Goal: Transaction & Acquisition: Download file/media

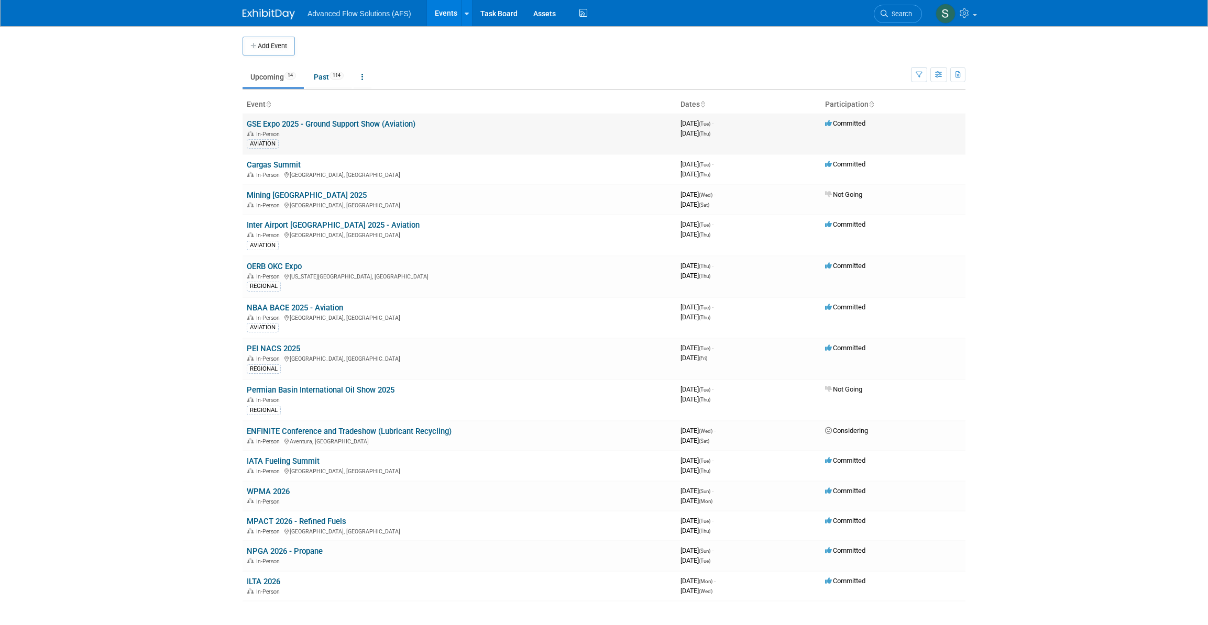
click at [340, 122] on link "GSE Expo 2025 - Ground Support Show (Aviation)" at bounding box center [331, 123] width 169 height 9
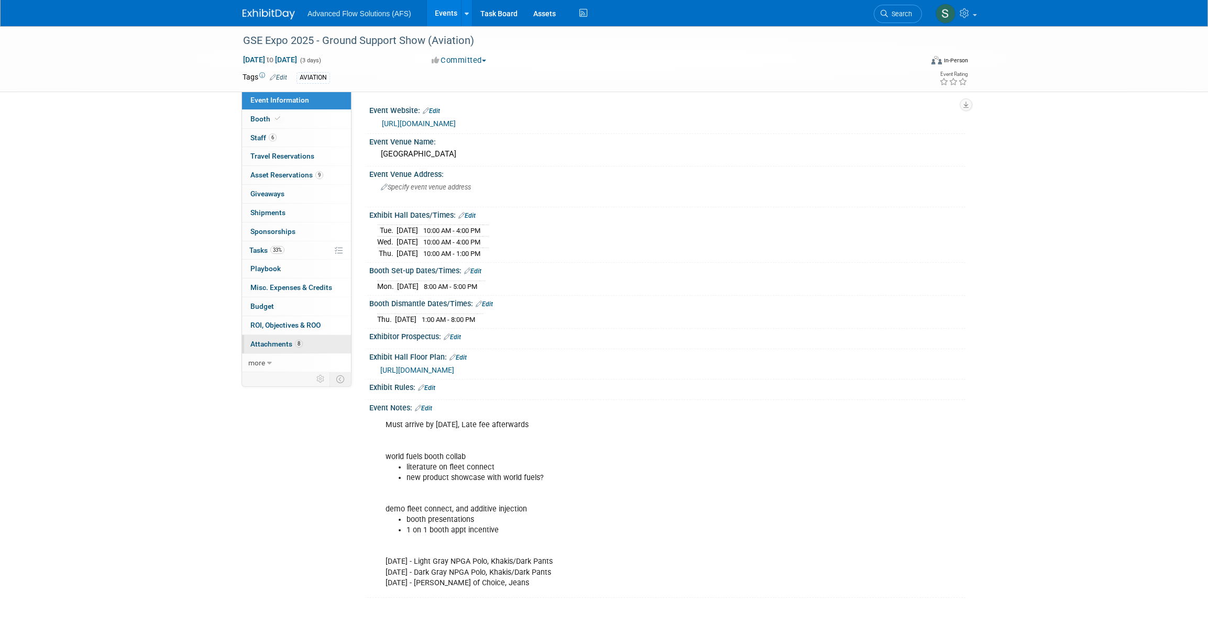
click at [284, 342] on span "Attachments 8" at bounding box center [276, 344] width 52 height 8
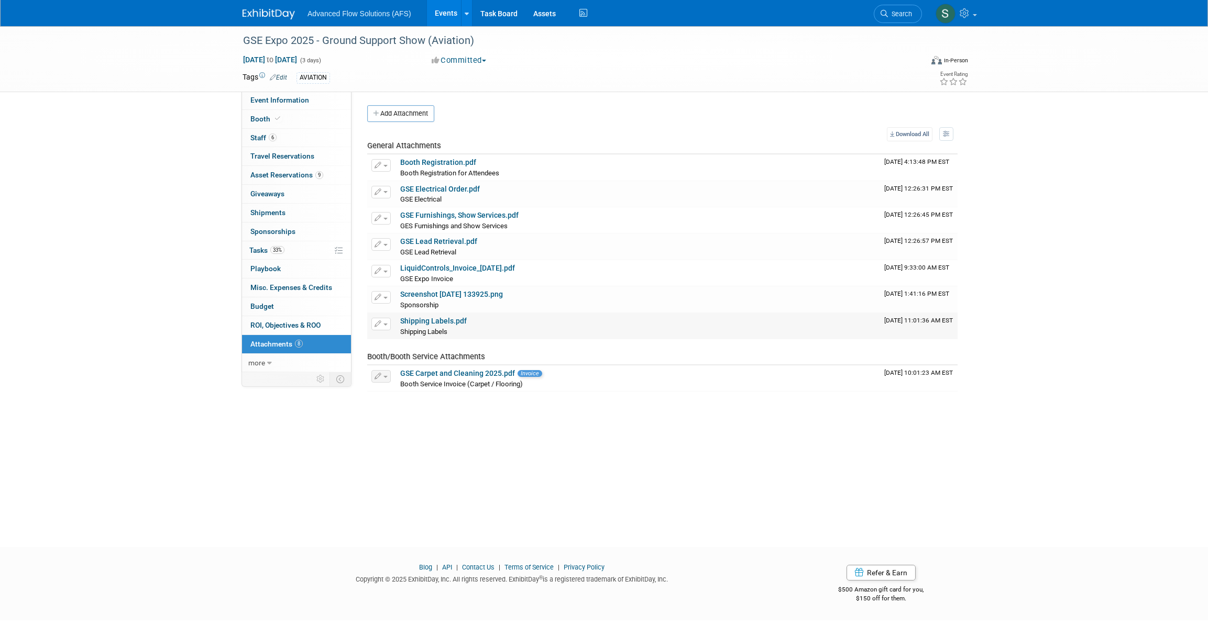
click at [426, 317] on link "Shipping Labels.pdf" at bounding box center [433, 321] width 67 height 8
click at [276, 96] on span "Event Information" at bounding box center [279, 100] width 59 height 8
